Goal: Navigation & Orientation: Find specific page/section

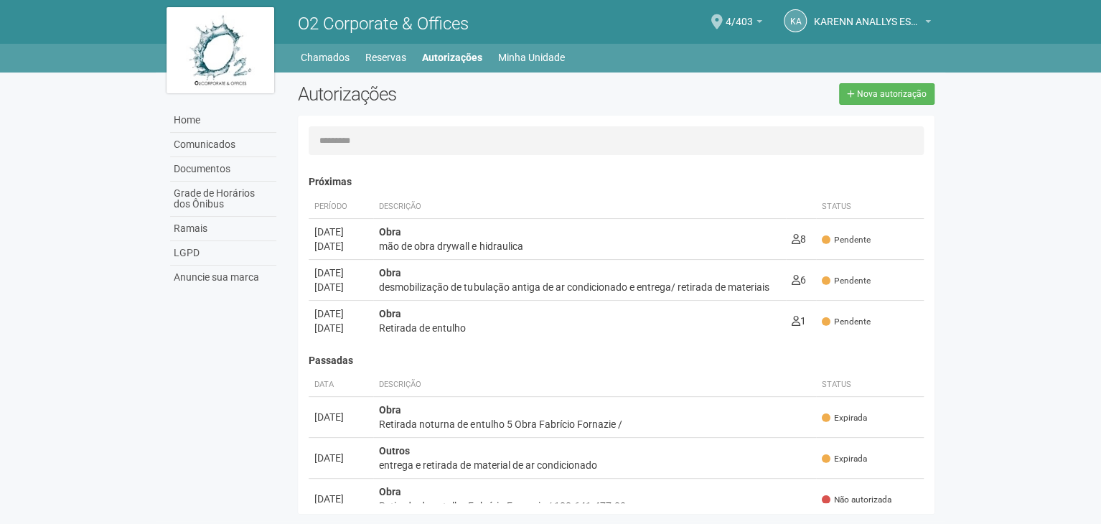
click at [216, 365] on div "Home Comunicados Documentos Grade de Horários dos Ônibus Ramais LGPD Anuncie su…" at bounding box center [550, 296] width 789 height 448
